Goal: Find specific page/section: Find specific page/section

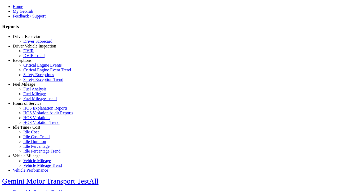
click at [30, 129] on link "Idle Time / Cost" at bounding box center [27, 127] width 28 height 5
click at [34, 134] on link "Idle Cost" at bounding box center [30, 132] width 15 height 5
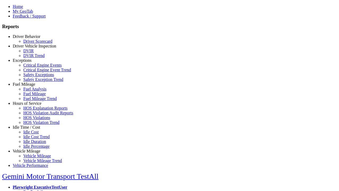
scroll to position [4, 0]
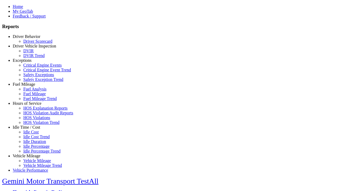
select select
